Goal: Task Accomplishment & Management: Use online tool/utility

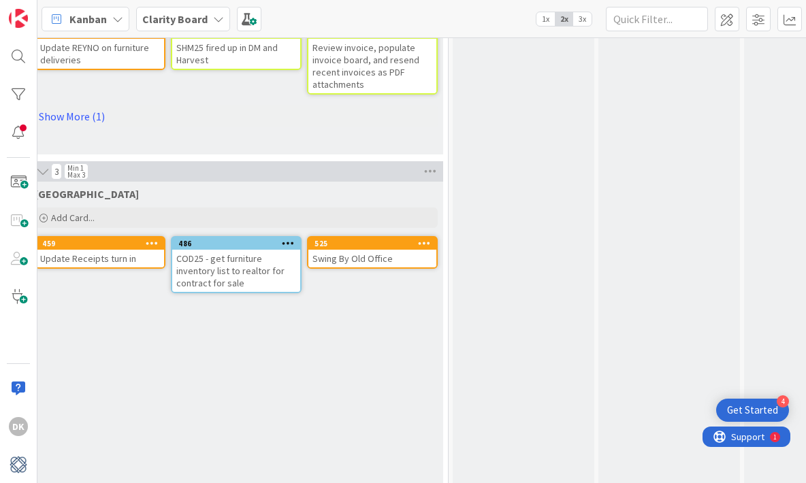
scroll to position [997, 1162]
click at [375, 259] on div "Swing By Old Office" at bounding box center [369, 259] width 128 height 18
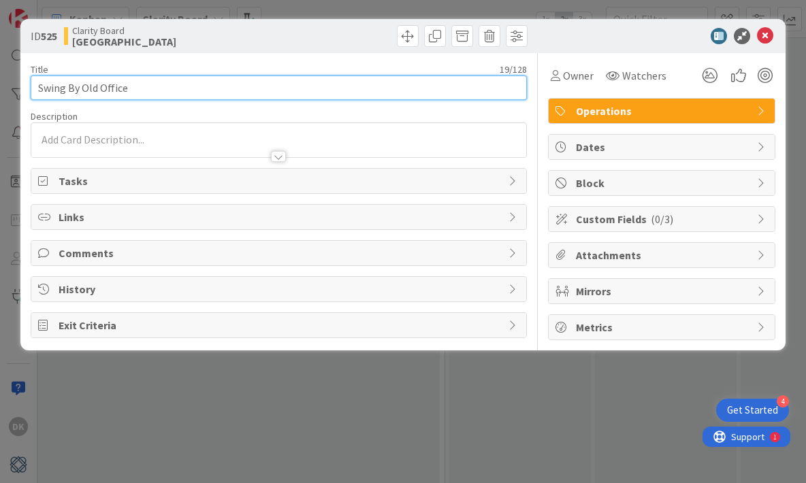
drag, startPoint x: 142, startPoint y: 94, endPoint x: -134, endPoint y: 85, distance: 276.4
click at [0, 85] on html "4 Get Started DK Kanban Clarity Board 1x 2x 3x 159 Choices Capture upcoming wor…" at bounding box center [403, 241] width 806 height 483
type input "Track with [PERSON_NAME] for [PERSON_NAME] checks"
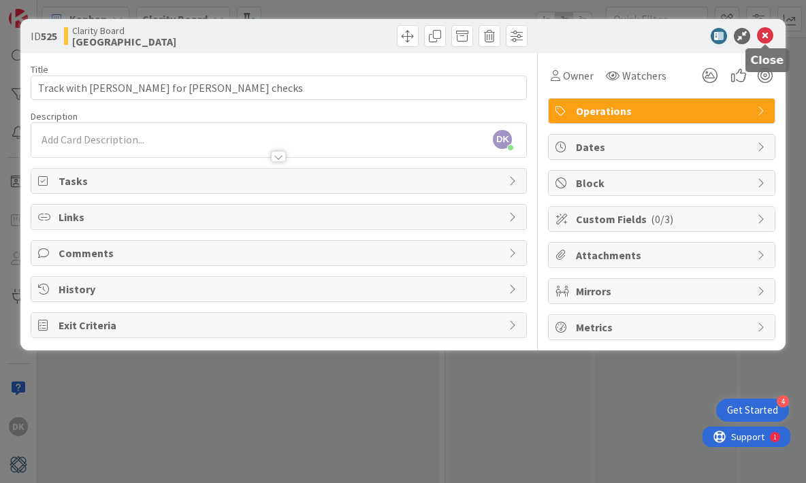
click at [765, 33] on icon at bounding box center [765, 36] width 16 height 16
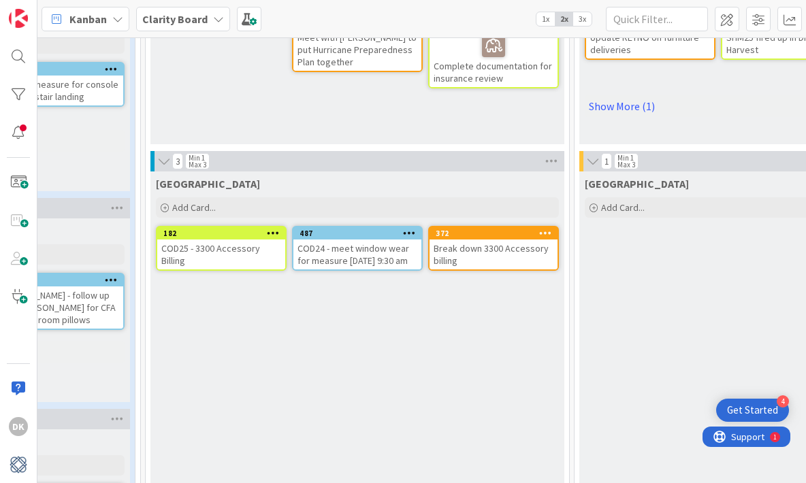
scroll to position [1008, 615]
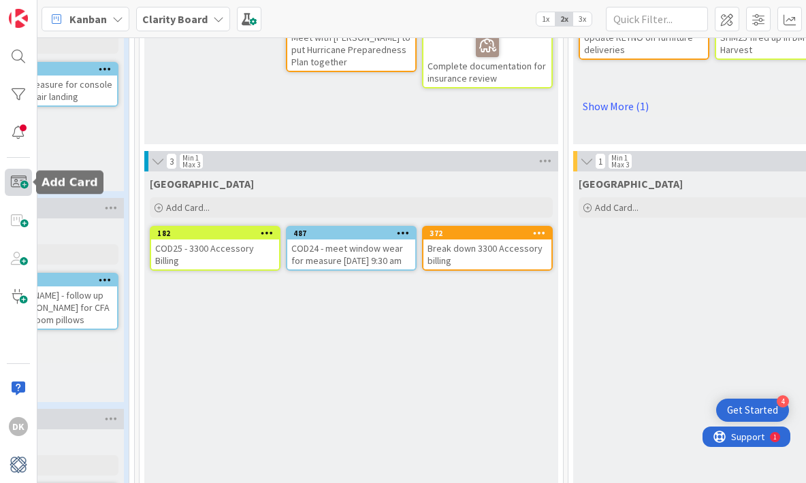
click at [26, 188] on span at bounding box center [18, 182] width 27 height 27
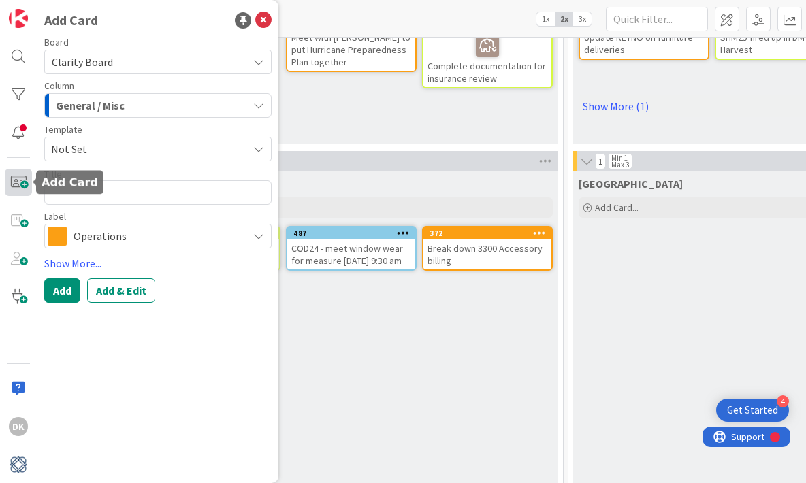
type textarea "x"
type textarea "M"
type textarea "x"
type textarea "Me"
type textarea "x"
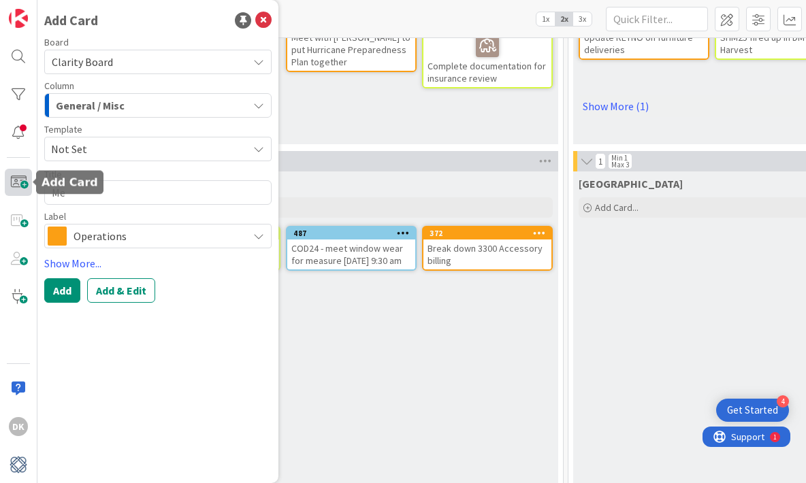
type textarea "Mee"
type textarea "x"
type textarea "Meet"
type textarea "x"
type textarea "Meet"
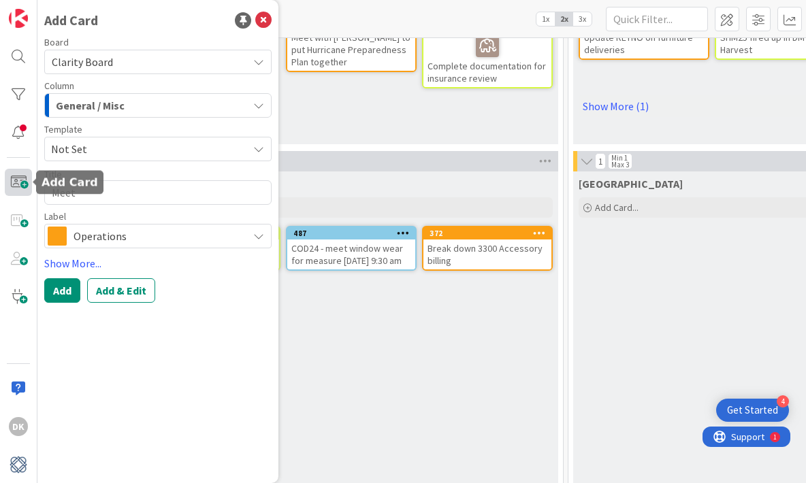
type textarea "x"
type textarea "Meet C"
type textarea "x"
type textarea "Meet [PERSON_NAME]"
type textarea "x"
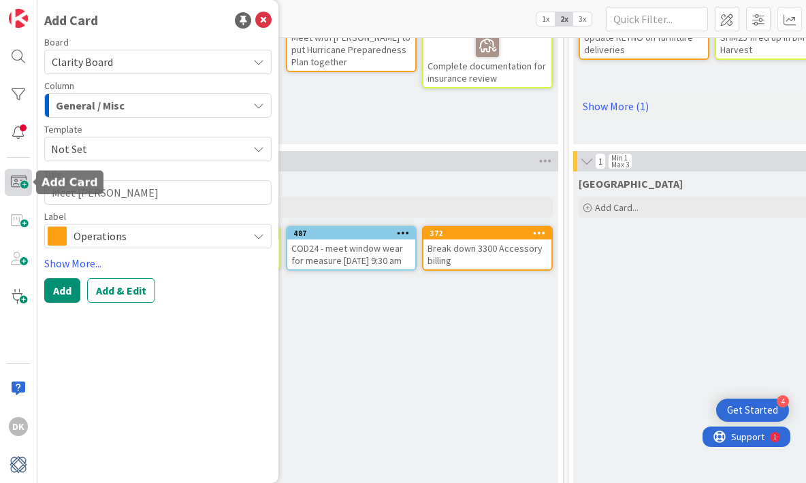
type textarea "Meet Cas"
type textarea "x"
type textarea "Meet [PERSON_NAME]"
type textarea "x"
type textarea "Meet [PERSON_NAME]"
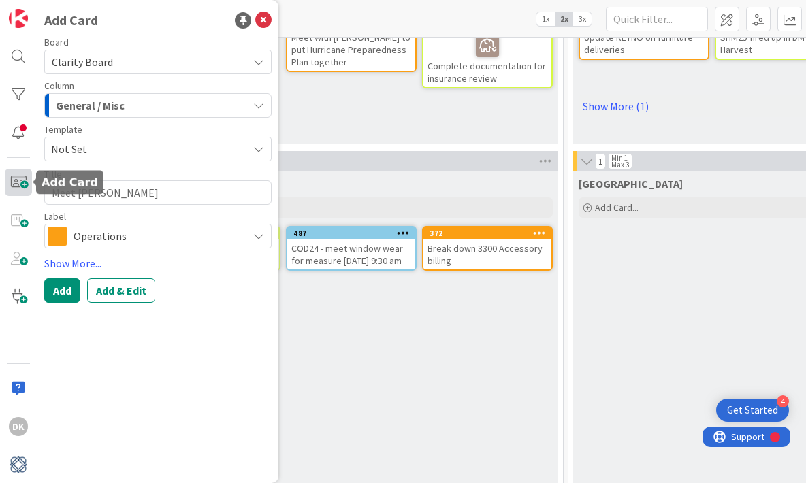
type textarea "x"
type textarea "Meet [PERSON_NAME] A"
type textarea "x"
type textarea "Meet [PERSON_NAME]"
type textarea "x"
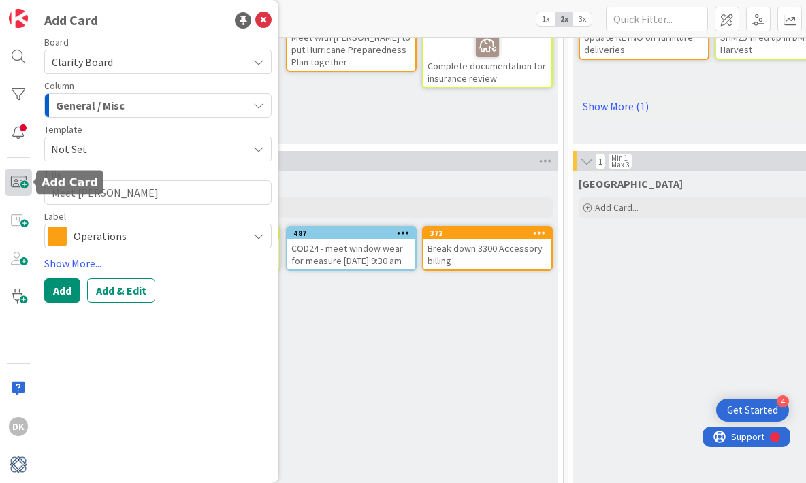
type textarea "Meet Cash a"
type textarea "x"
type textarea "Meet [PERSON_NAME] at"
type textarea "x"
type textarea "Meet [PERSON_NAME] at"
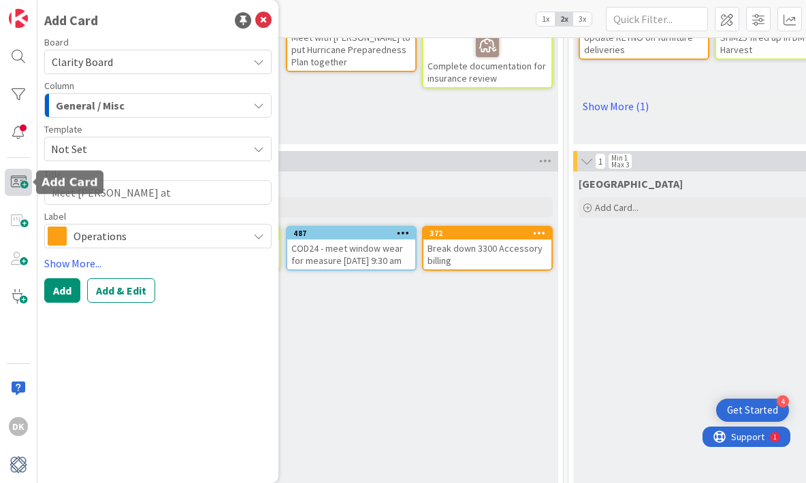
type textarea "x"
type textarea "Meet [PERSON_NAME] at S"
type textarea "x"
type textarea "Meet Cash at St"
type textarea "x"
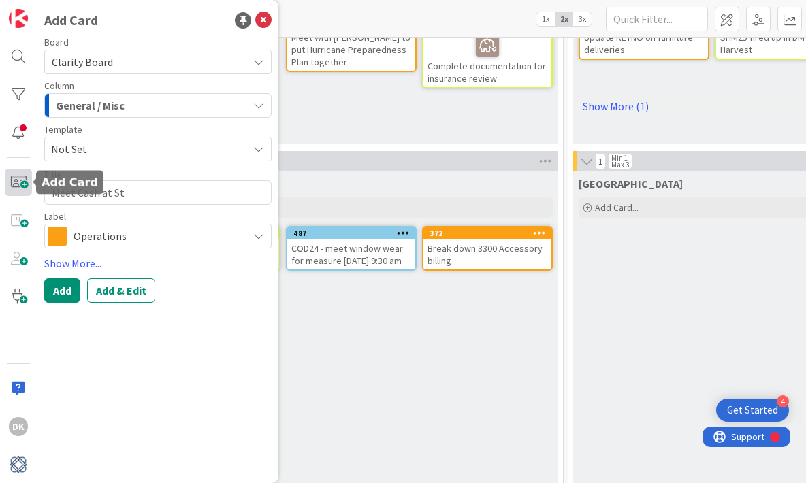
type textarea "Meet Cash at [GEOGRAPHIC_DATA]"
type textarea "x"
type textarea "Meet [PERSON_NAME] at [GEOGRAPHIC_DATA]"
type textarea "x"
type textarea "Meet [PERSON_NAME] at [GEOGRAPHIC_DATA]"
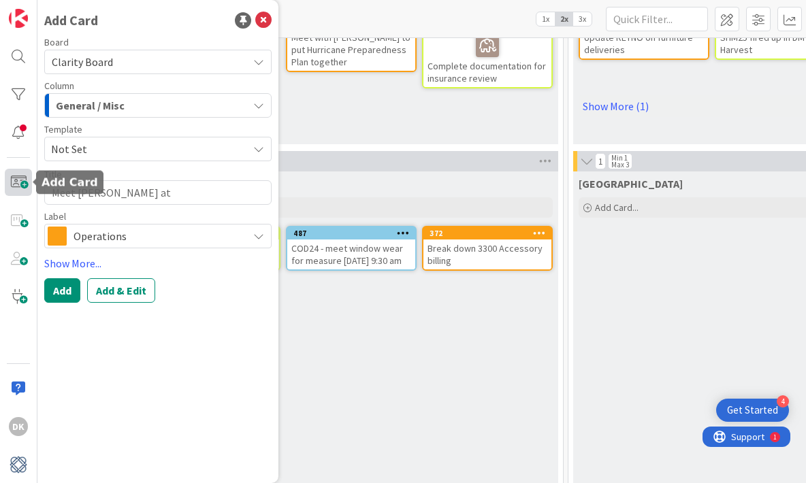
type textarea "x"
type textarea "Meet [PERSON_NAME] at [GEOGRAPHIC_DATA]"
type textarea "x"
type textarea "Meet [PERSON_NAME] at [GEOGRAPHIC_DATA]"
type textarea "x"
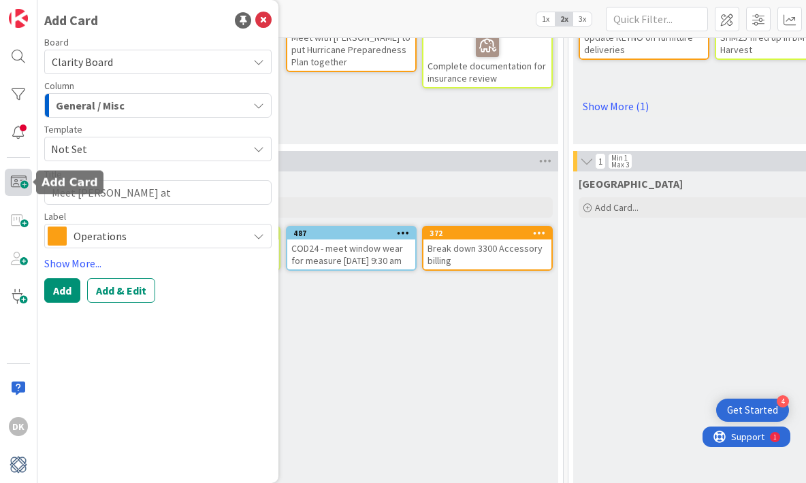
type textarea "Meet [PERSON_NAME] at [GEOGRAPHIC_DATA]"
type textarea "x"
type textarea "Meet [PERSON_NAME] at [GEOGRAPHIC_DATA] f"
type textarea "x"
type textarea "Meet [PERSON_NAME] at [GEOGRAPHIC_DATA] fo"
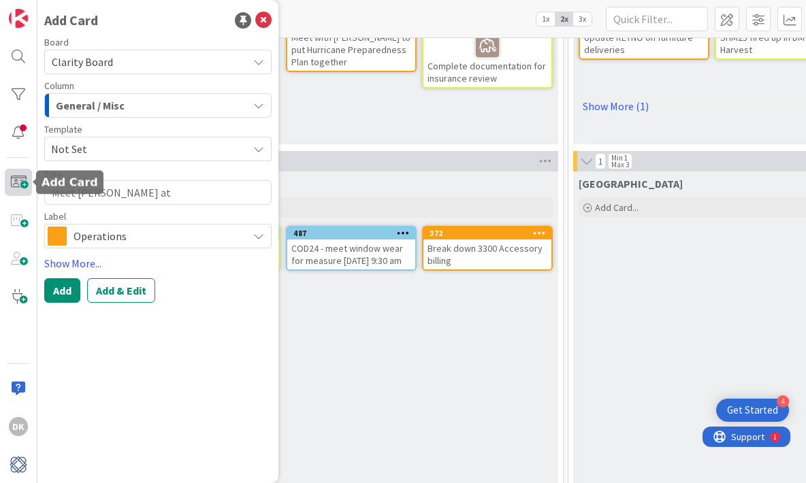
type textarea "x"
type textarea "Meet [PERSON_NAME] at [GEOGRAPHIC_DATA] for"
type textarea "x"
type textarea "Meet [PERSON_NAME] at [GEOGRAPHIC_DATA] for"
type textarea "x"
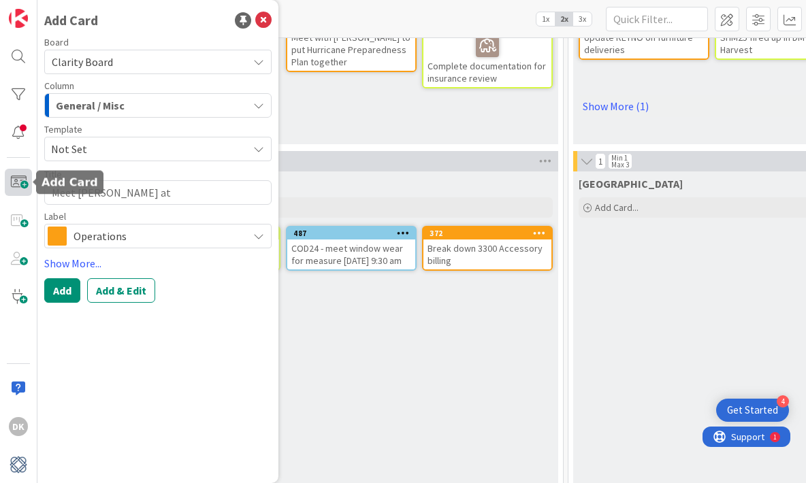
type textarea "Meet [PERSON_NAME] at [GEOGRAPHIC_DATA] for M"
type textarea "x"
type textarea "Meet [PERSON_NAME] at [GEOGRAPHIC_DATA] for Mi"
type textarea "x"
type textarea "Meet [PERSON_NAME] at [GEOGRAPHIC_DATA] for Mik"
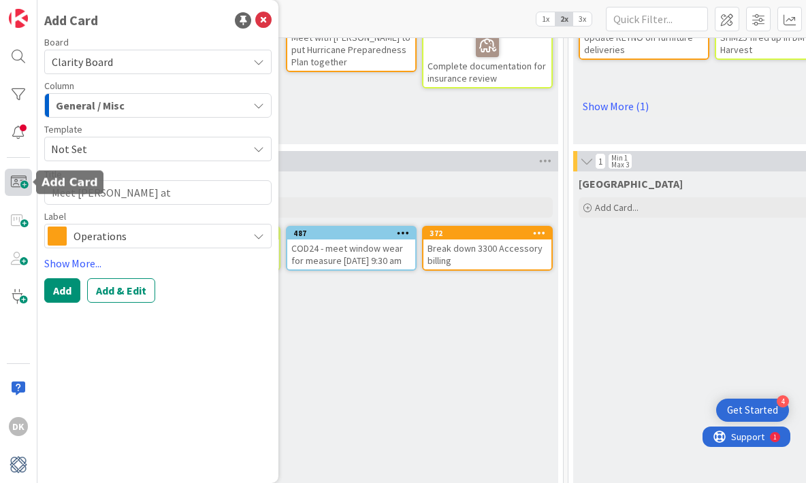
type textarea "x"
type textarea "Meet [PERSON_NAME] at [GEOGRAPHIC_DATA] for [PERSON_NAME]"
type textarea "x"
type textarea "Meet [PERSON_NAME] at [GEOGRAPHIC_DATA] for Mikes"
type textarea "x"
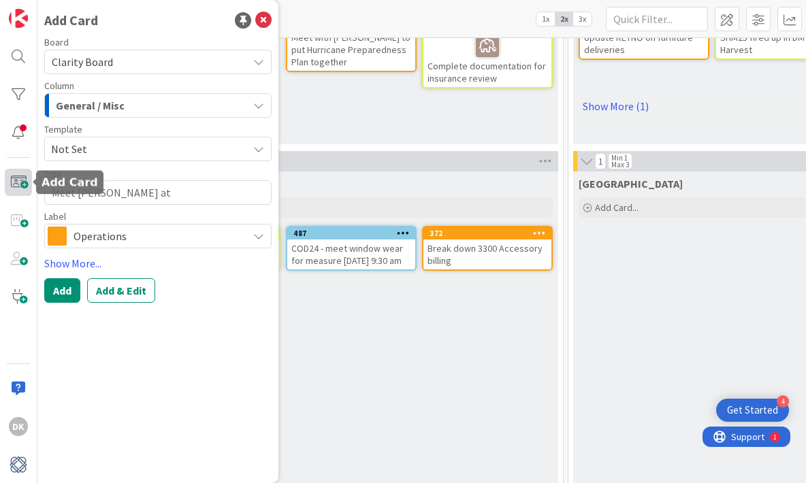
type textarea "Meet [PERSON_NAME] at [GEOGRAPHIC_DATA] for [PERSON_NAME]"
type textarea "x"
type textarea "Meet [PERSON_NAME] at [GEOGRAPHIC_DATA] for [PERSON_NAME]'"
type textarea "x"
type textarea "Meet [PERSON_NAME] at [GEOGRAPHIC_DATA] for [PERSON_NAME]'s"
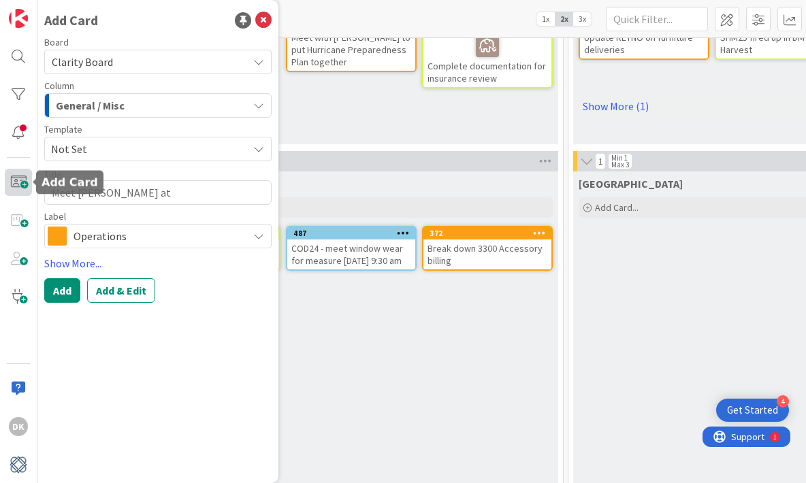
type textarea "x"
type textarea "Meet [PERSON_NAME] at [GEOGRAPHIC_DATA] for [PERSON_NAME]'s"
type textarea "x"
type textarea "Meet [PERSON_NAME] at [GEOGRAPHIC_DATA] for [PERSON_NAME]'s S"
type textarea "x"
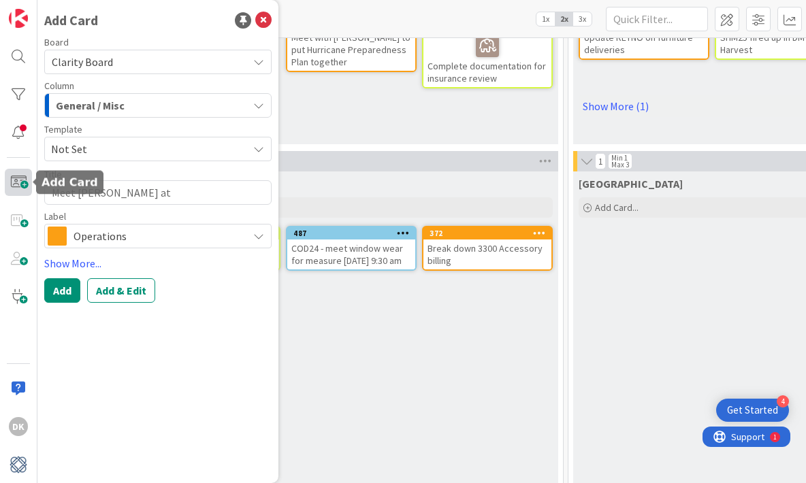
type textarea "Meet [PERSON_NAME] at [GEOGRAPHIC_DATA] for [PERSON_NAME]'s St"
type textarea "x"
type textarea "Meet [PERSON_NAME] at [GEOGRAPHIC_DATA] for [PERSON_NAME]'s Stu"
type textarea "x"
type textarea "Meet [PERSON_NAME] at [GEOGRAPHIC_DATA] for [PERSON_NAME]'s Stud"
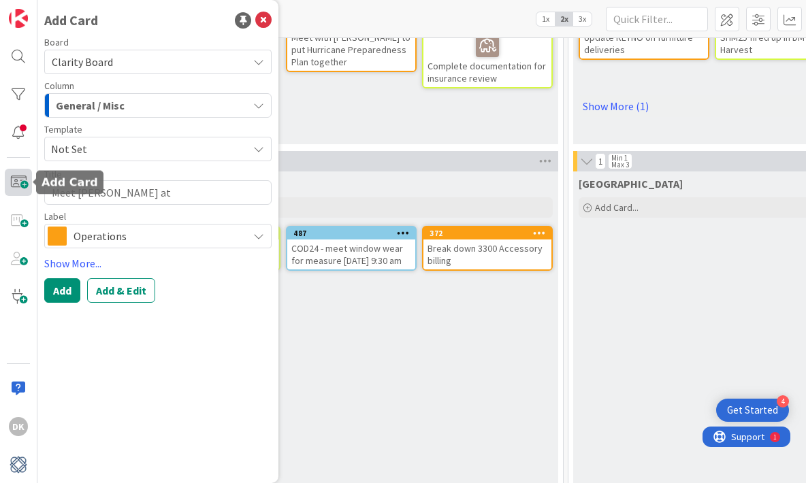
type textarea "x"
type textarea "Meet [PERSON_NAME] at [GEOGRAPHIC_DATA] for [PERSON_NAME]'s Study"
type textarea "x"
type textarea "Meet [PERSON_NAME] at [GEOGRAPHIC_DATA] for [PERSON_NAME]'s Study"
type textarea "x"
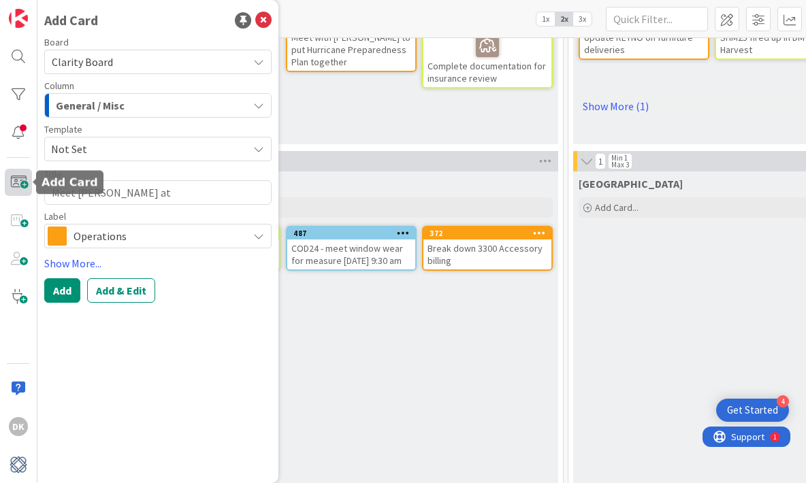
type textarea "Meet [PERSON_NAME] at [GEOGRAPHIC_DATA] for [PERSON_NAME]'s Study R"
type textarea "x"
type textarea "Meet [PERSON_NAME] at [GEOGRAPHIC_DATA] for [PERSON_NAME]'s Study Ru"
type textarea "x"
type textarea "Meet [PERSON_NAME] at [GEOGRAPHIC_DATA] for [PERSON_NAME]'s Study Rug"
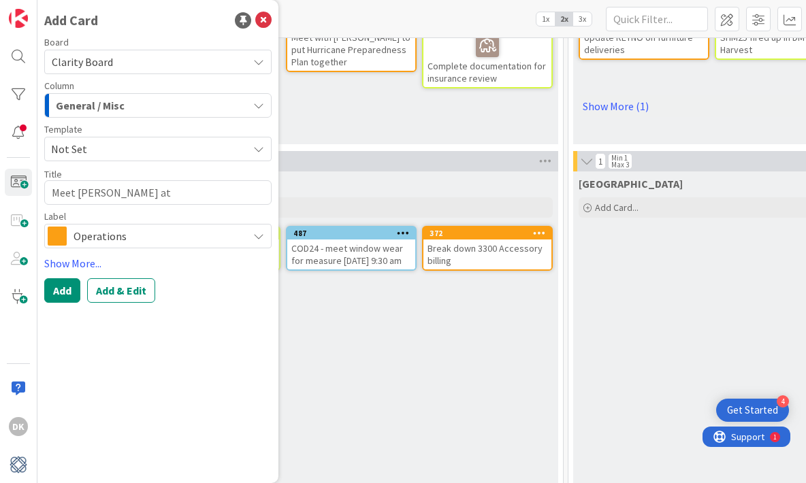
click at [146, 102] on div "General / Misc" at bounding box center [149, 106] width 195 height 22
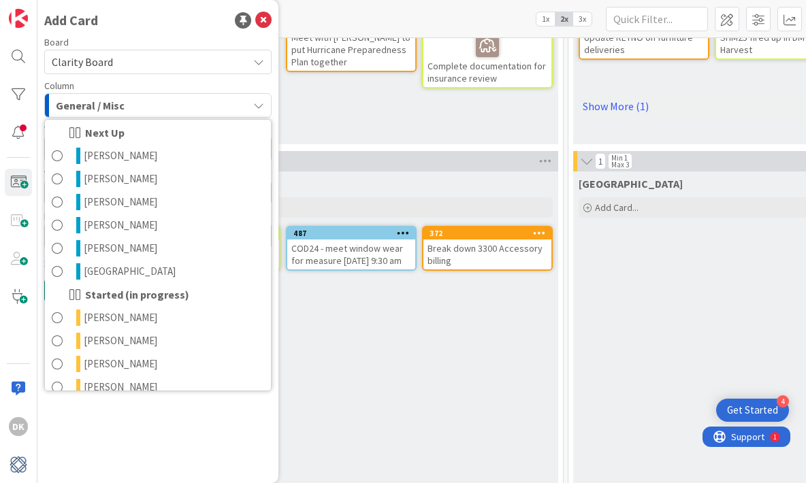
scroll to position [533, 0]
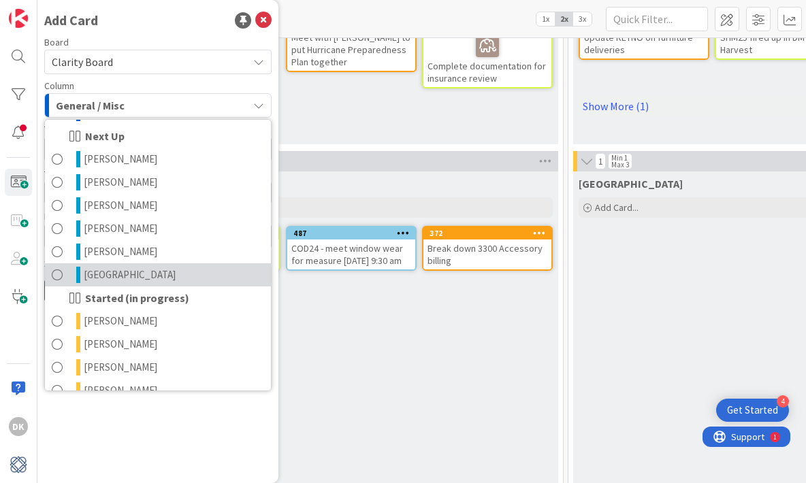
click at [142, 281] on link "[GEOGRAPHIC_DATA]" at bounding box center [158, 274] width 226 height 23
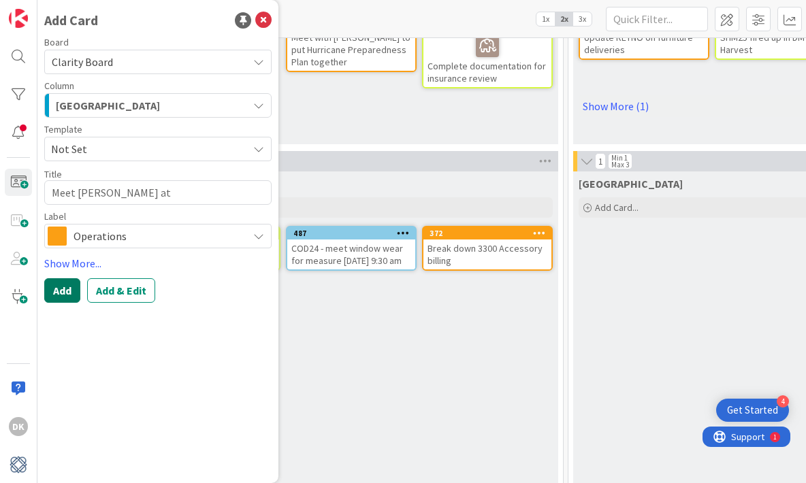
click at [54, 297] on button "Add" at bounding box center [62, 290] width 36 height 24
type textarea "x"
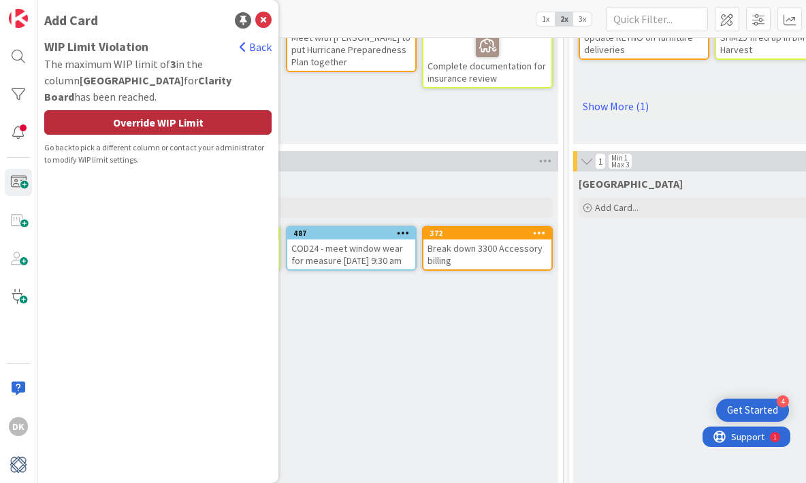
click at [216, 110] on div "Override WIP Limit" at bounding box center [157, 122] width 227 height 24
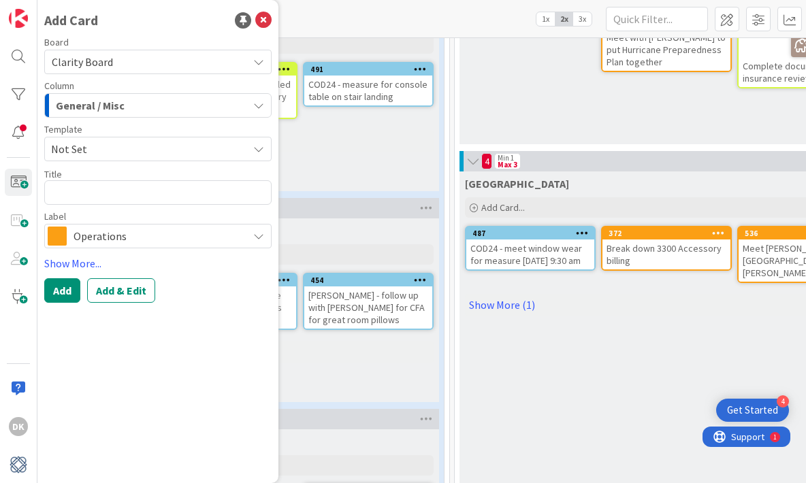
scroll to position [1008, 307]
